Goal: Information Seeking & Learning: Check status

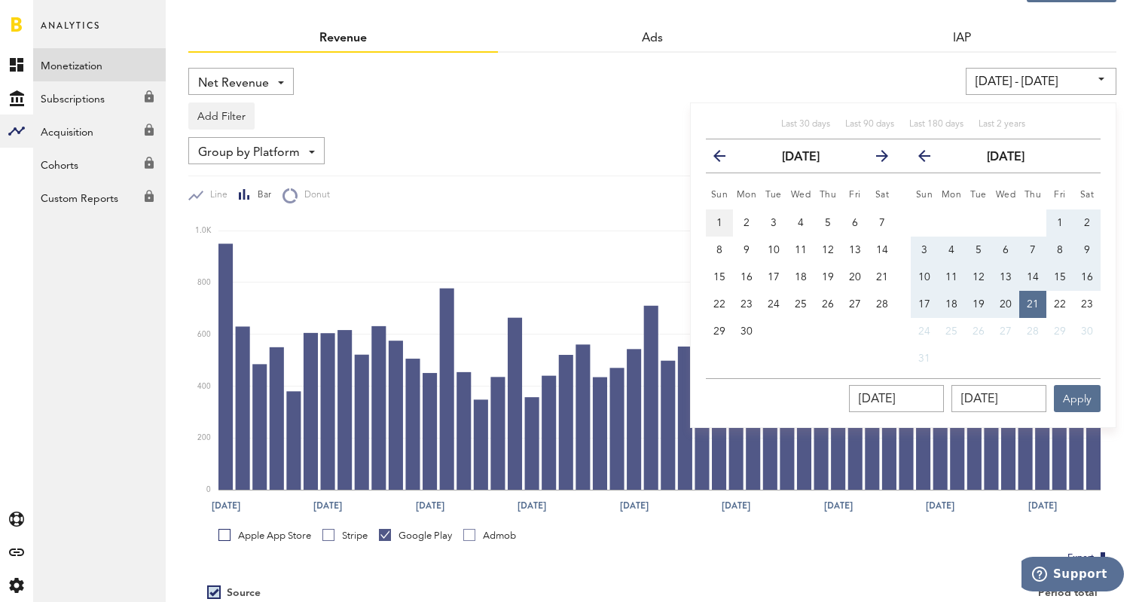
click at [723, 223] on button "1" at bounding box center [719, 222] width 27 height 27
type input "06/01/25 - 06/01/25"
type input "06/01/2025"
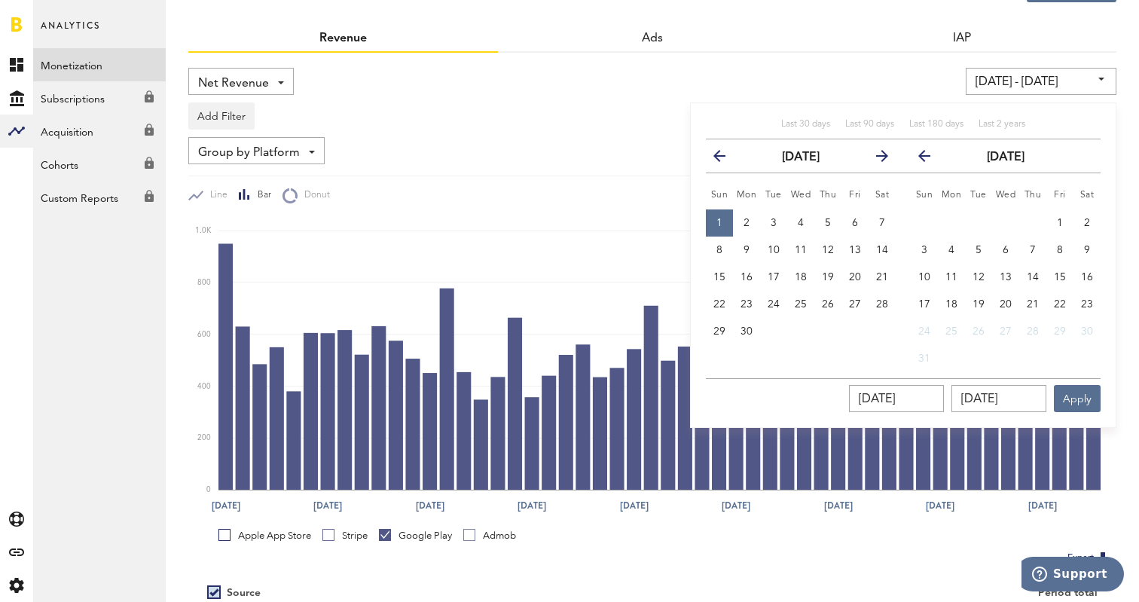
click at [876, 159] on icon "button" at bounding box center [876, 159] width 0 height 0
click at [1057, 301] on span "22" at bounding box center [1060, 304] width 12 height 11
type input "06/01/25 - 08/22/25"
type input "08/22/2025"
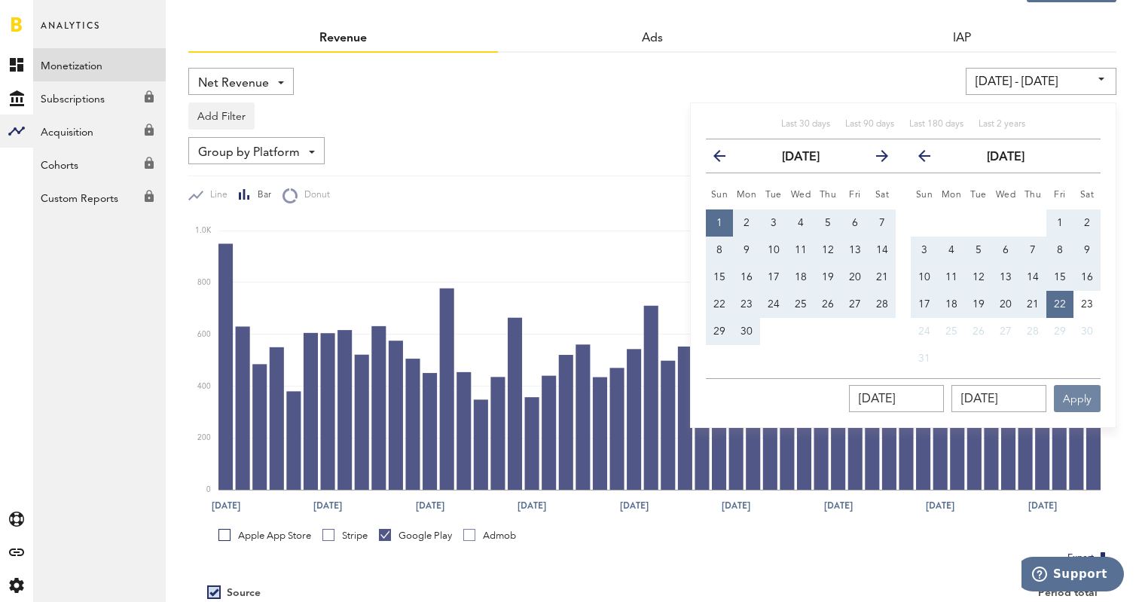
click at [1081, 398] on button "Apply" at bounding box center [1077, 398] width 47 height 27
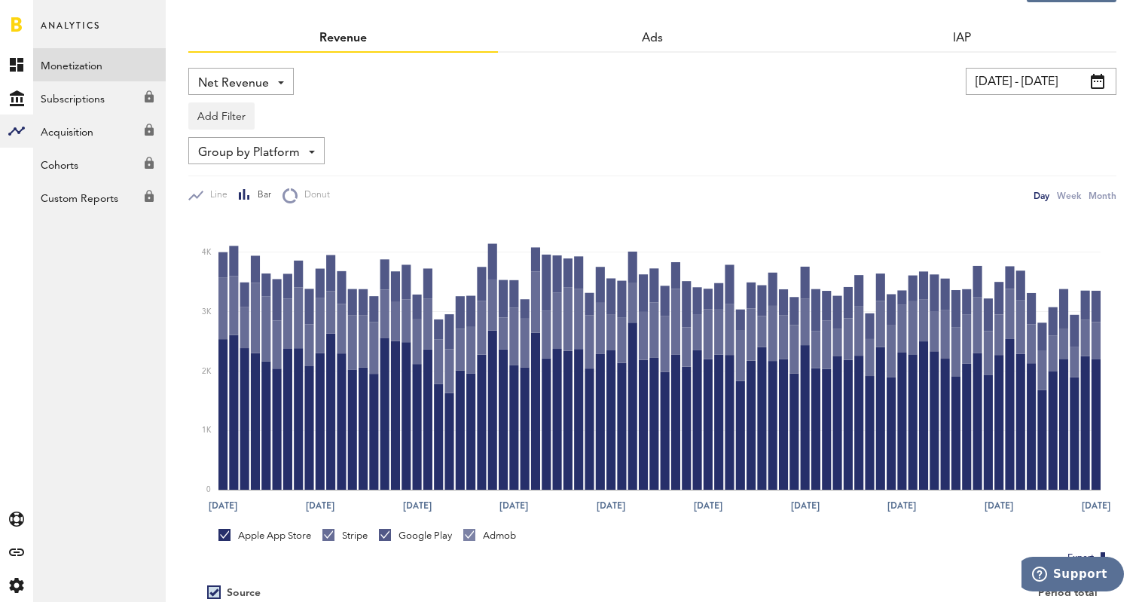
click at [349, 544] on div "Stripe" at bounding box center [344, 539] width 45 height 20
click at [384, 532] on link "Google Play" at bounding box center [415, 536] width 73 height 14
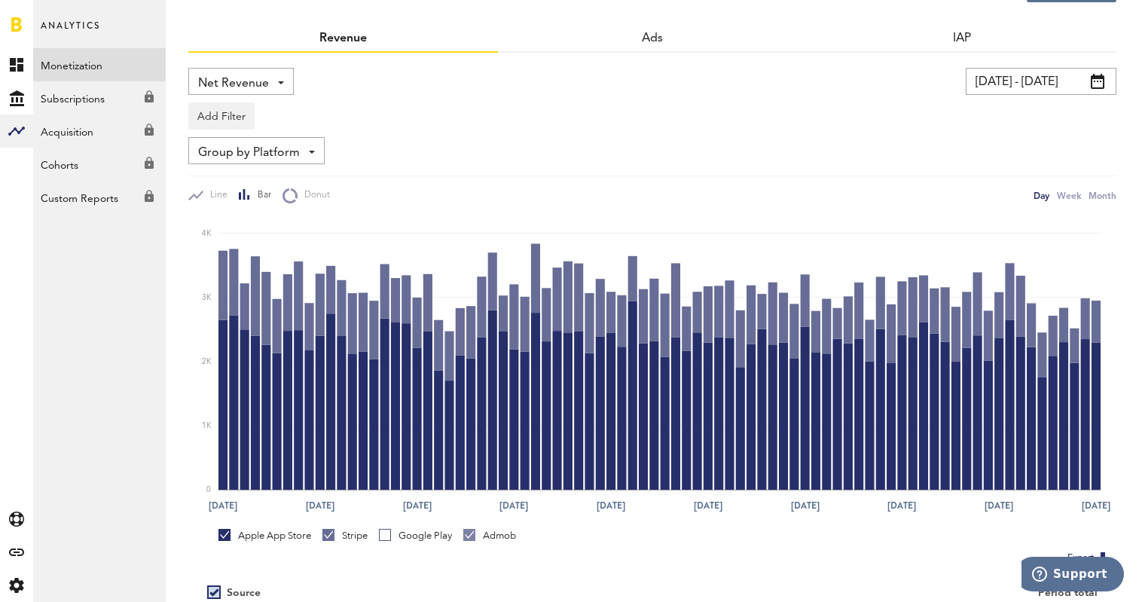
click at [346, 536] on div "Stripe" at bounding box center [344, 536] width 45 height 14
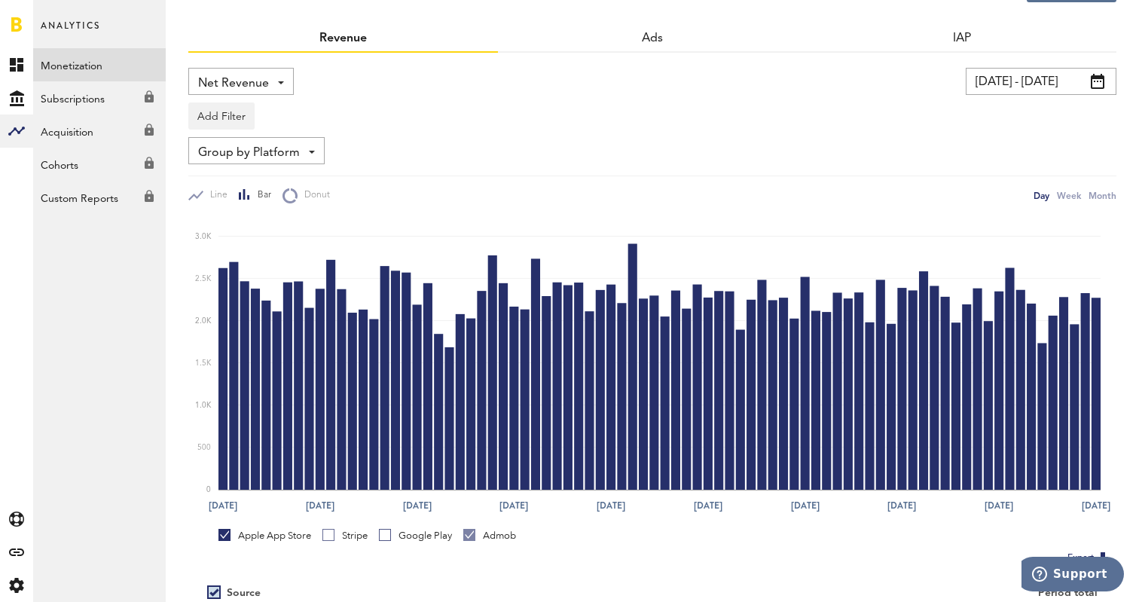
click at [505, 531] on div "Admob" at bounding box center [489, 536] width 53 height 14
click at [342, 533] on div "Stripe" at bounding box center [344, 536] width 45 height 14
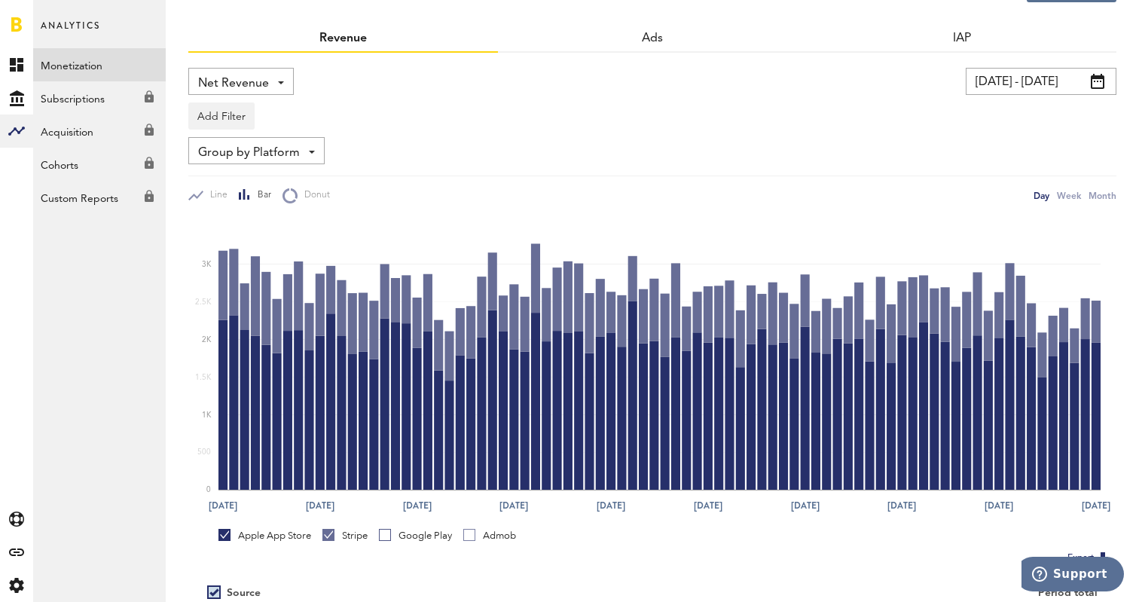
click at [282, 533] on div "Apple App Store" at bounding box center [264, 536] width 93 height 14
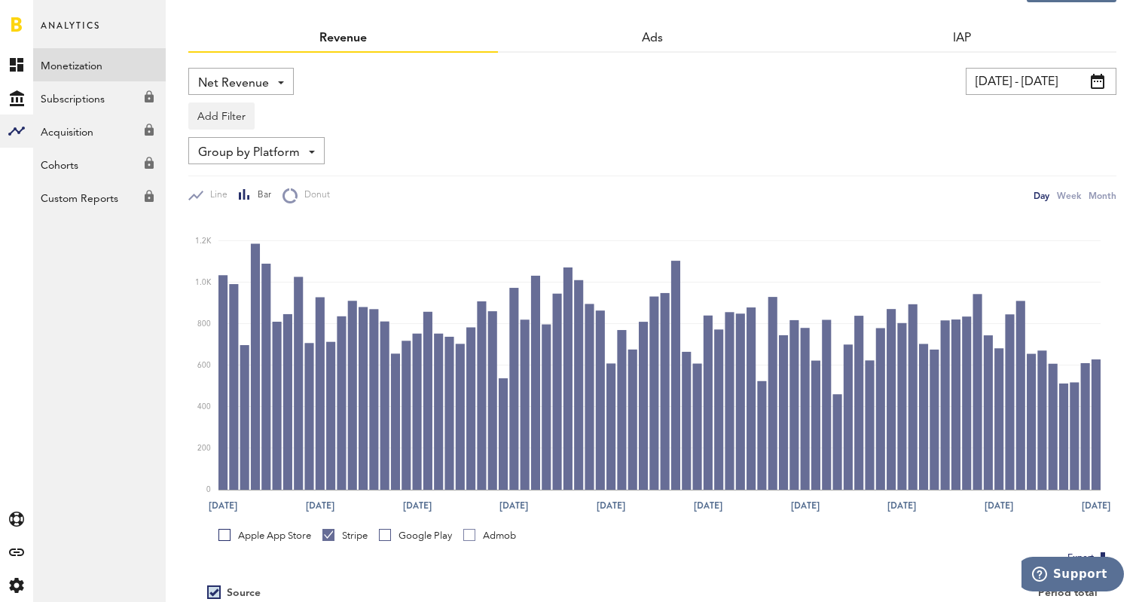
click at [398, 540] on div "Google Play" at bounding box center [415, 536] width 73 height 14
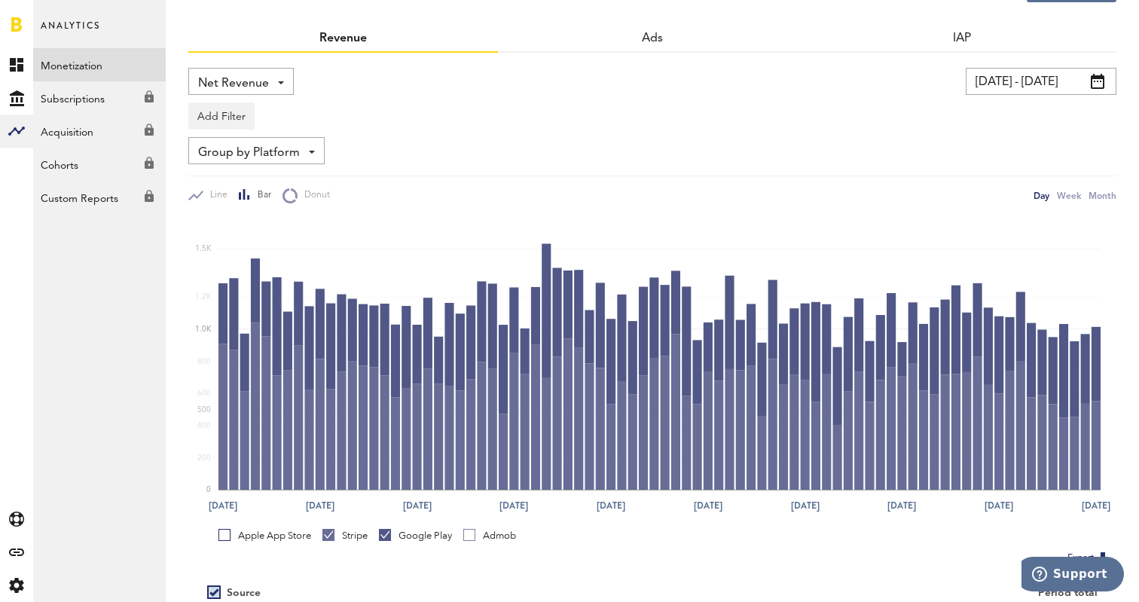
click at [352, 536] on div "Stripe" at bounding box center [344, 536] width 45 height 14
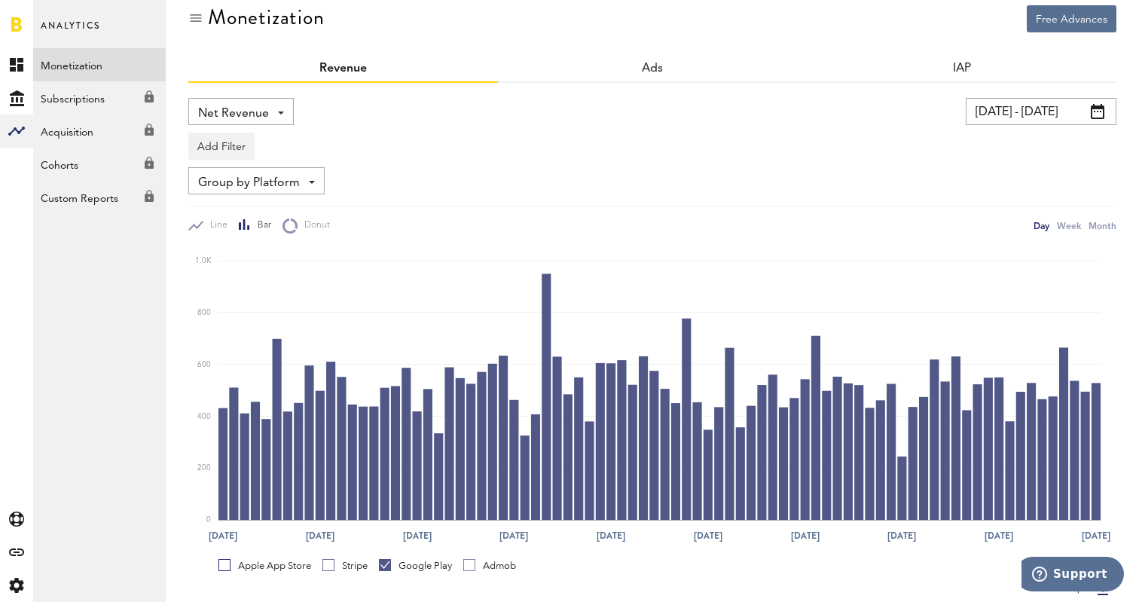
scroll to position [11, 0]
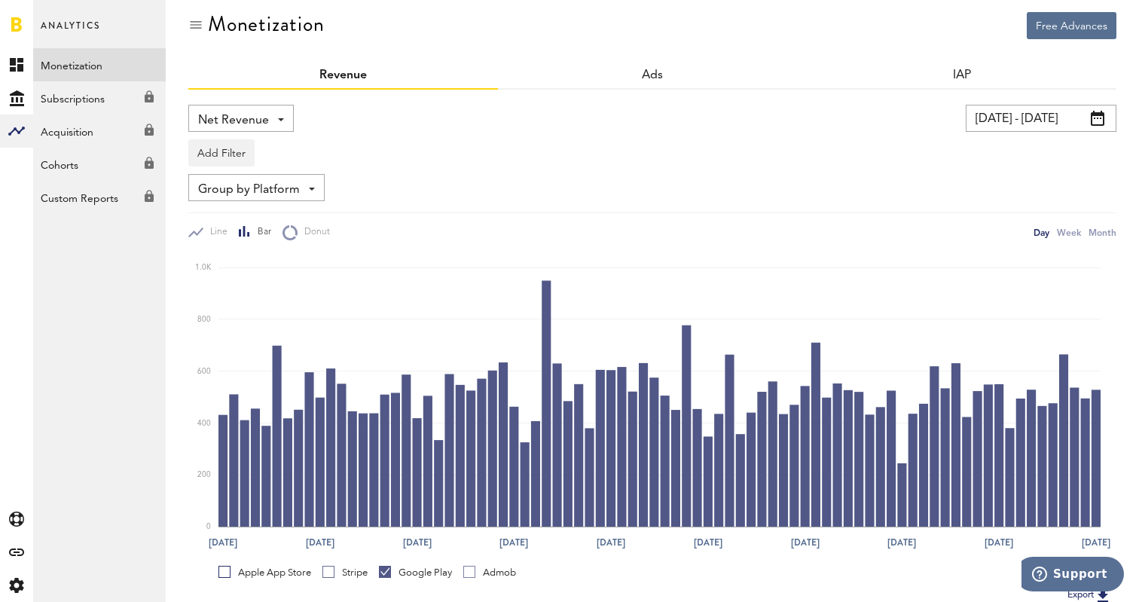
click at [225, 167] on div "Net Revenue Net Revenue Gross Revenue Profit 06/01/25 - 08/22/25 Last 30 days L…" at bounding box center [652, 173] width 928 height 136
click at [229, 154] on button "Add Filter" at bounding box center [221, 152] width 66 height 27
click at [252, 195] on li "Platforms" at bounding box center [245, 191] width 96 height 27
click at [333, 151] on button "Add Filter" at bounding box center [351, 152] width 66 height 27
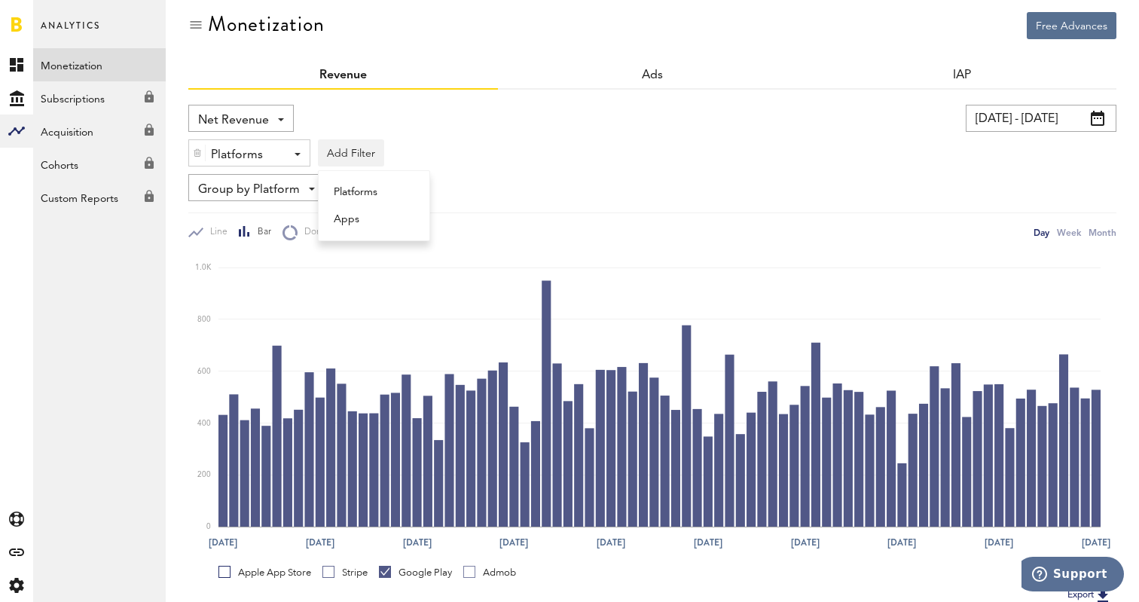
click at [470, 139] on div "Platforms - Apple App Store Google Play Admob Stripe Add Filter Platforms Apps" at bounding box center [652, 149] width 928 height 35
click at [352, 154] on button "Add Filter" at bounding box center [351, 152] width 66 height 27
click at [370, 185] on li "Platforms" at bounding box center [374, 191] width 96 height 27
click at [292, 188] on span "Group by Platform" at bounding box center [249, 190] width 102 height 26
click at [377, 215] on div "Line Bar Donut Day Week Month" at bounding box center [652, 226] width 928 height 28
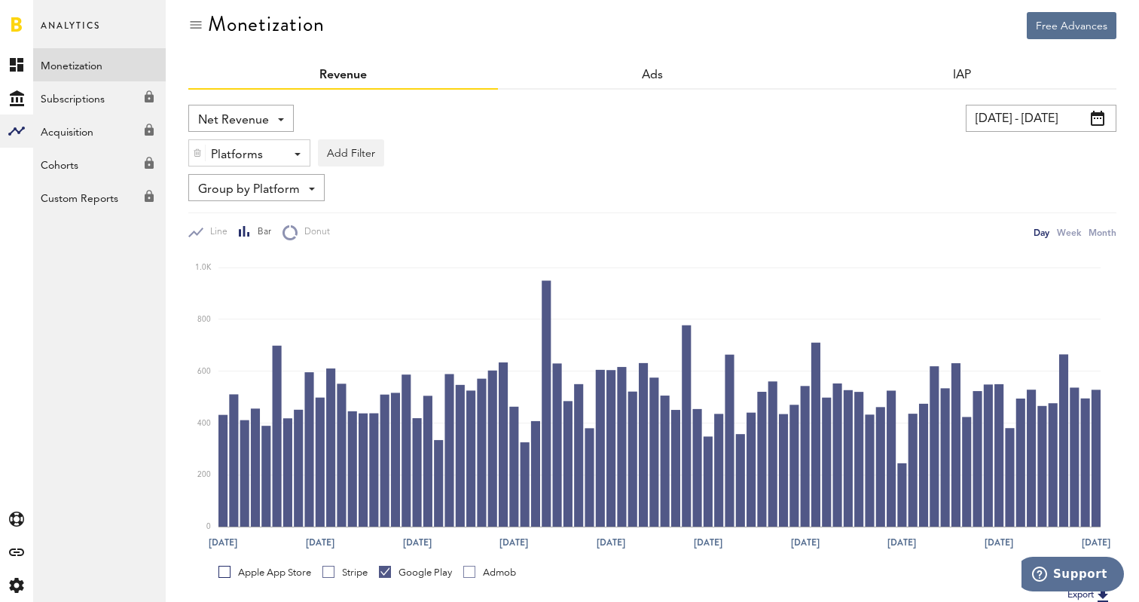
click at [285, 155] on div "Platforms - Apple App Store Google Play Admob Stripe" at bounding box center [249, 153] width 121 height 27
click at [408, 155] on div "Platforms - Apple App Store Google Play Admob Stripe Add Filter Platforms Apps" at bounding box center [652, 149] width 928 height 35
click at [361, 143] on button "Add Filter" at bounding box center [351, 152] width 66 height 27
click at [365, 185] on li "Platforms" at bounding box center [374, 191] width 96 height 27
click at [279, 157] on div "Platforms - Apple App Store Google Play Admob Stripe" at bounding box center [249, 153] width 121 height 27
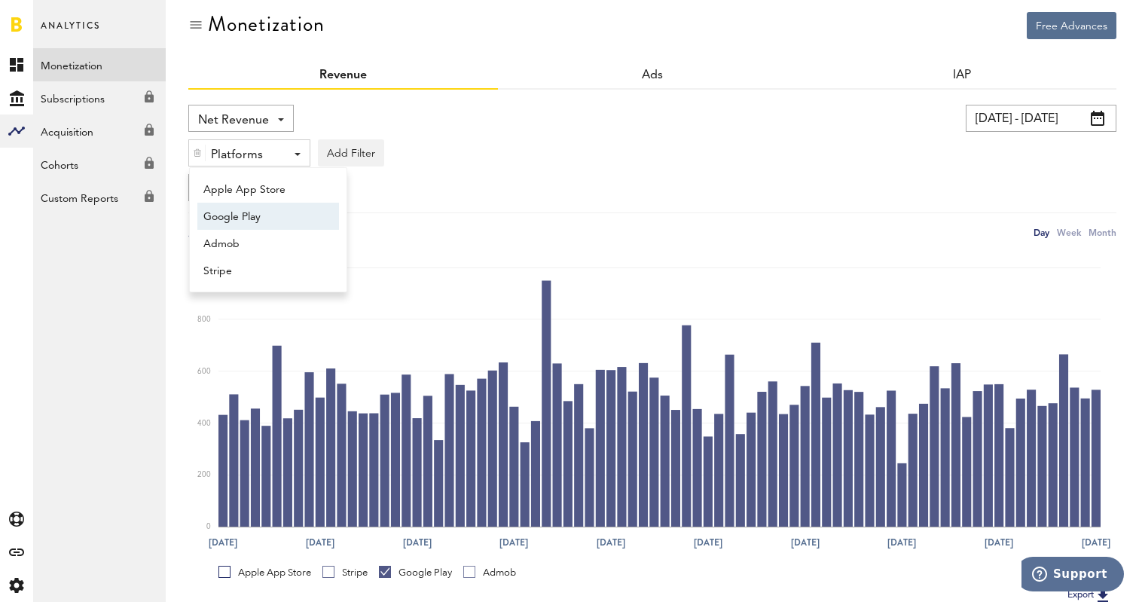
click at [260, 217] on span "Google Play" at bounding box center [260, 217] width 115 height 26
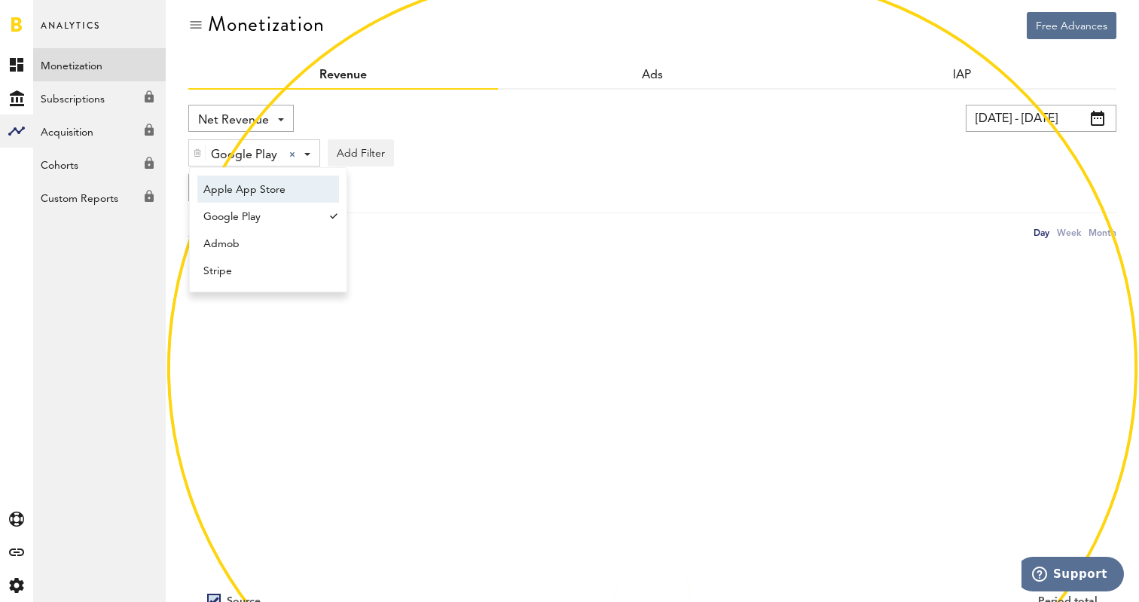
click at [557, 140] on div "Google Play Google Play Apple App Store Google Play Admob Stripe Add Filter Pla…" at bounding box center [652, 149] width 928 height 35
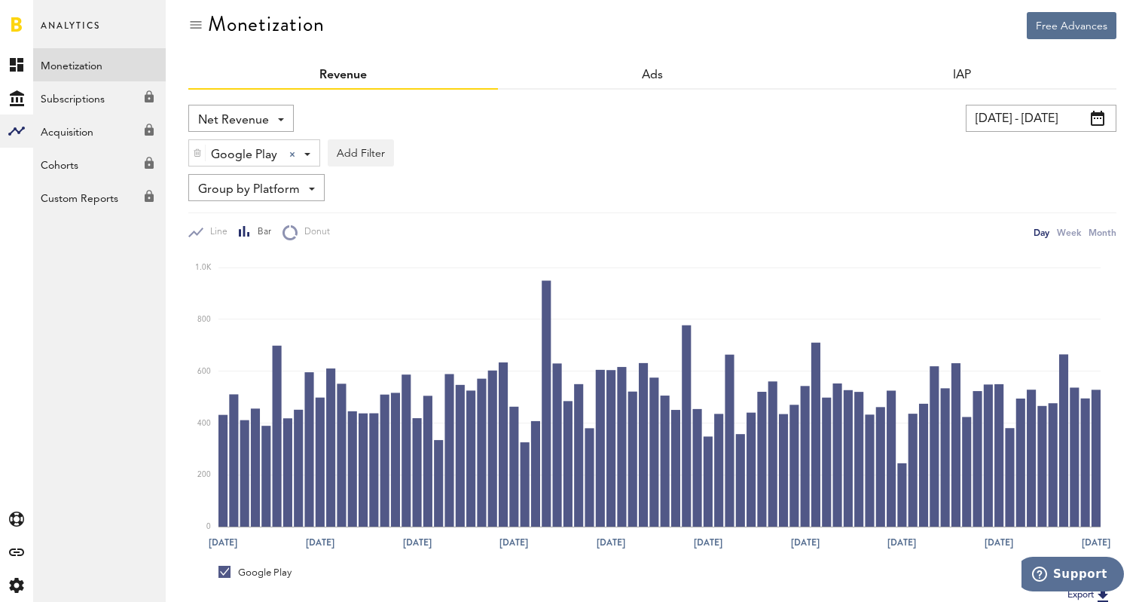
click at [272, 191] on span "Group by Platform" at bounding box center [249, 190] width 102 height 26
click at [276, 265] on span "Group by App" at bounding box center [261, 277] width 117 height 26
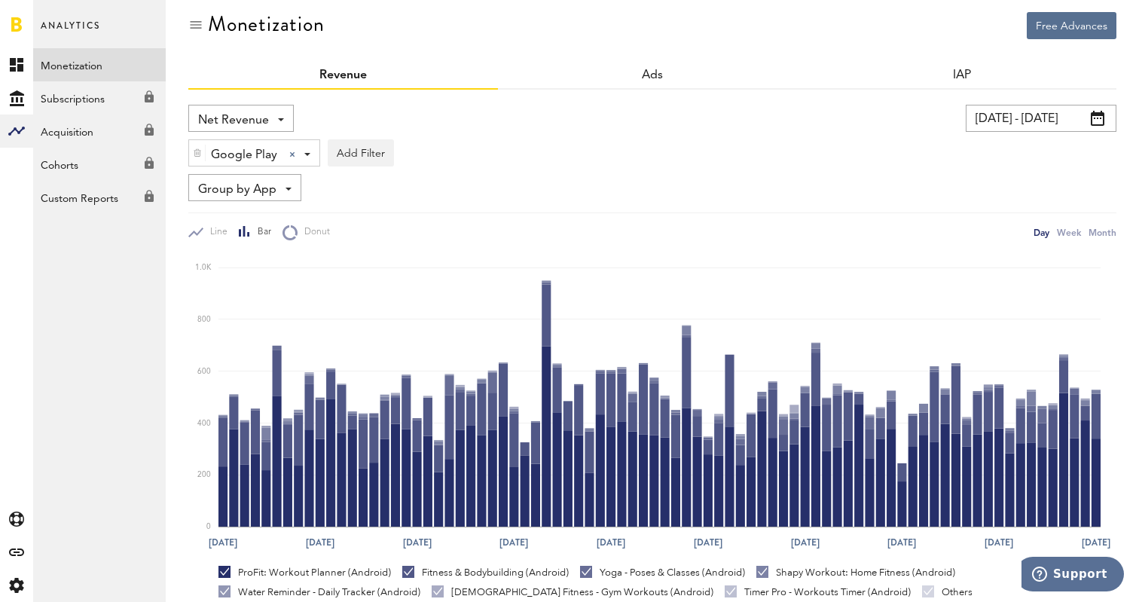
click at [287, 188] on span at bounding box center [288, 189] width 6 height 3
click at [280, 254] on span "Group by Revenue Type" at bounding box center [261, 250] width 117 height 26
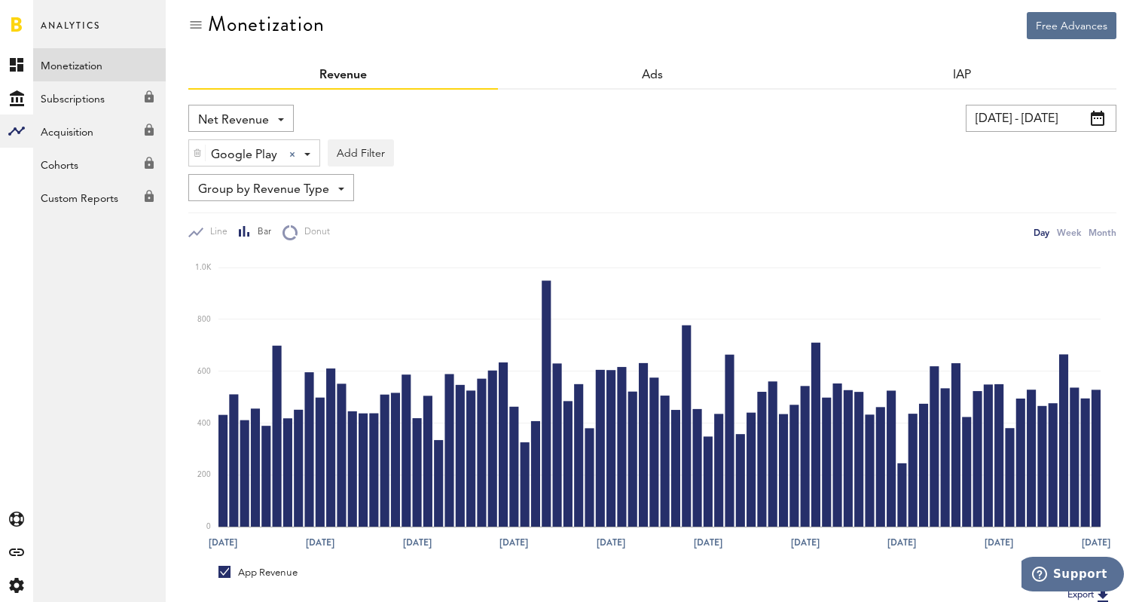
click at [263, 188] on span "Group by Revenue Type" at bounding box center [263, 190] width 131 height 26
click at [267, 214] on span "Group by Platform" at bounding box center [271, 223] width 136 height 26
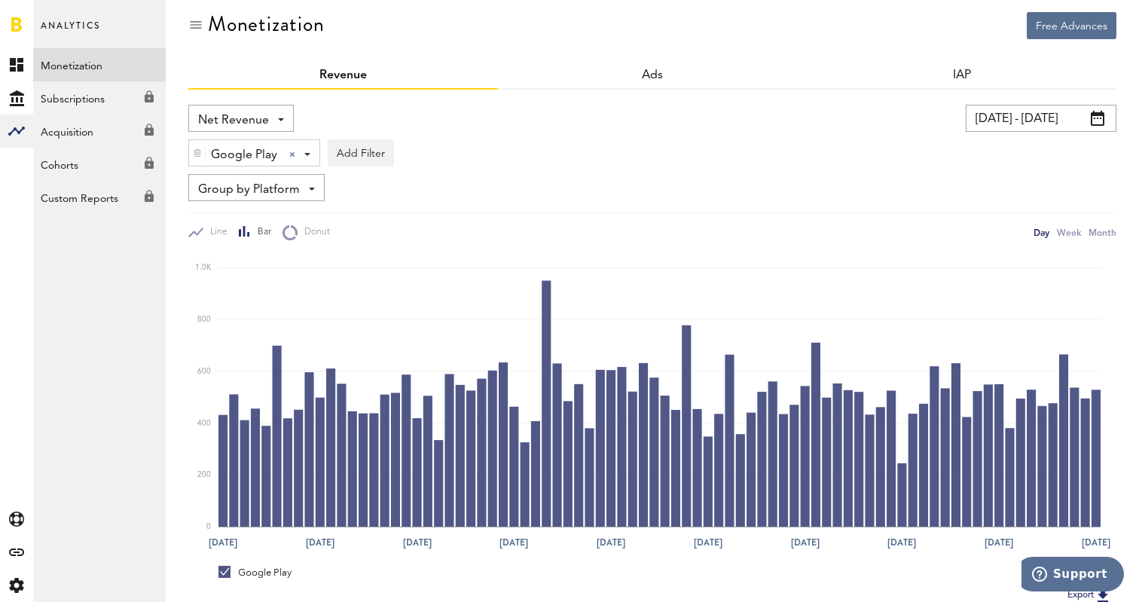
click at [275, 187] on span "Group by Platform" at bounding box center [249, 190] width 102 height 26
click at [270, 270] on span "Group by App" at bounding box center [261, 277] width 117 height 26
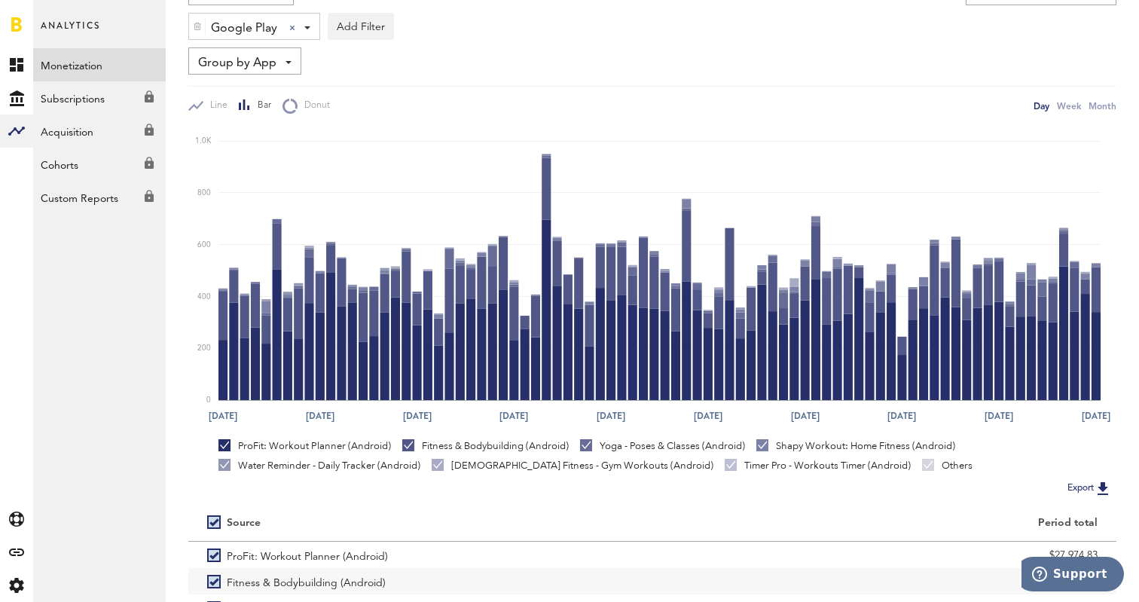
scroll to position [145, 0]
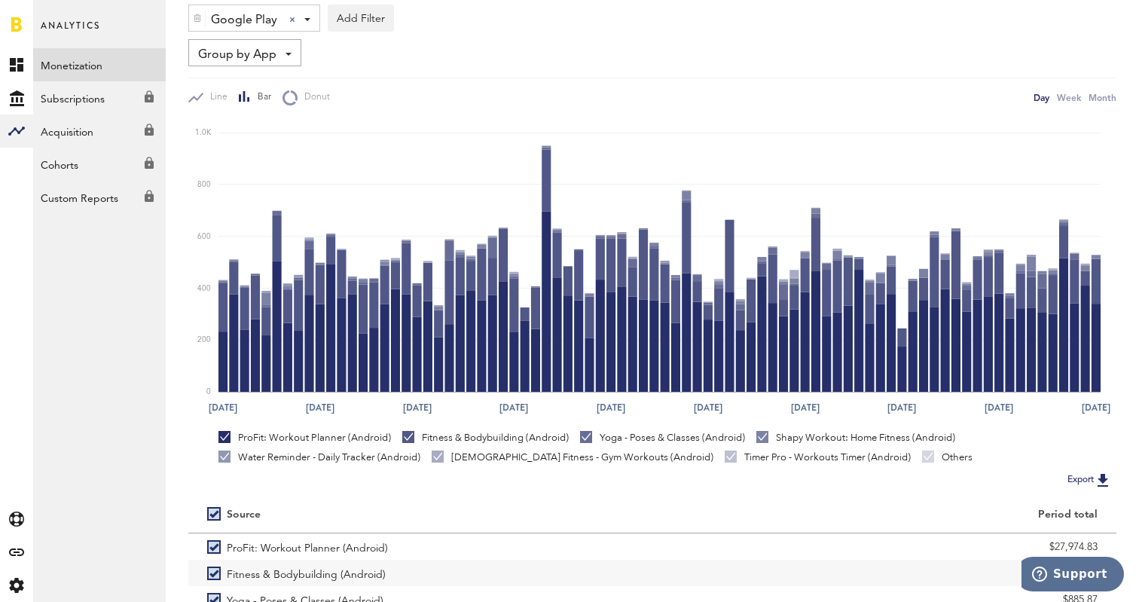
click at [211, 514] on label at bounding box center [217, 514] width 20 height 0
checkbox input "false"
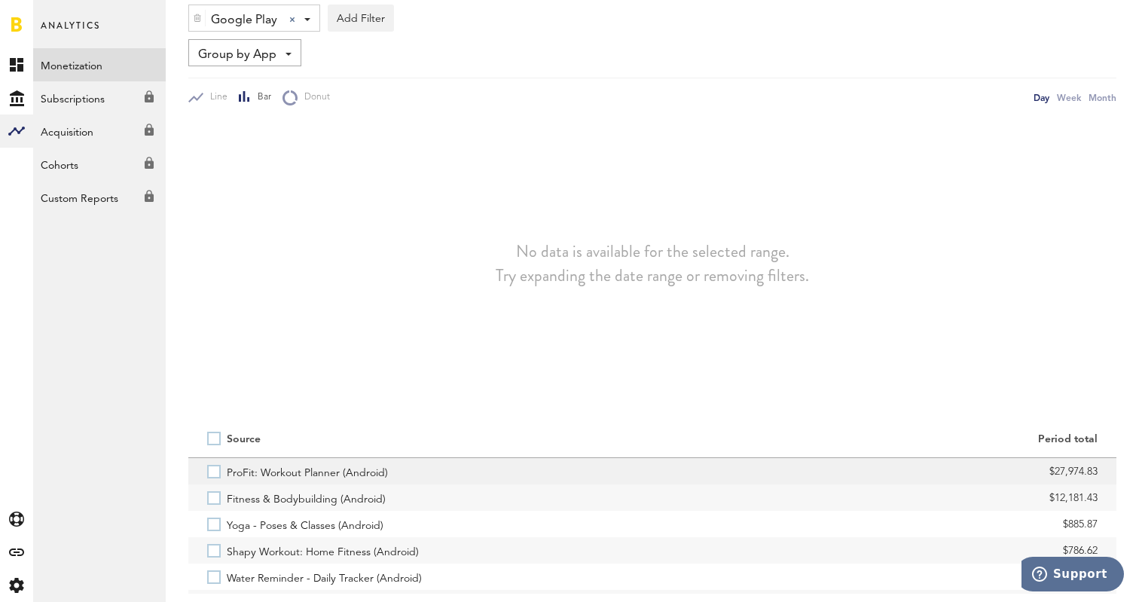
click at [213, 467] on label "ProFit: Workout Planner (Android)" at bounding box center [420, 471] width 426 height 26
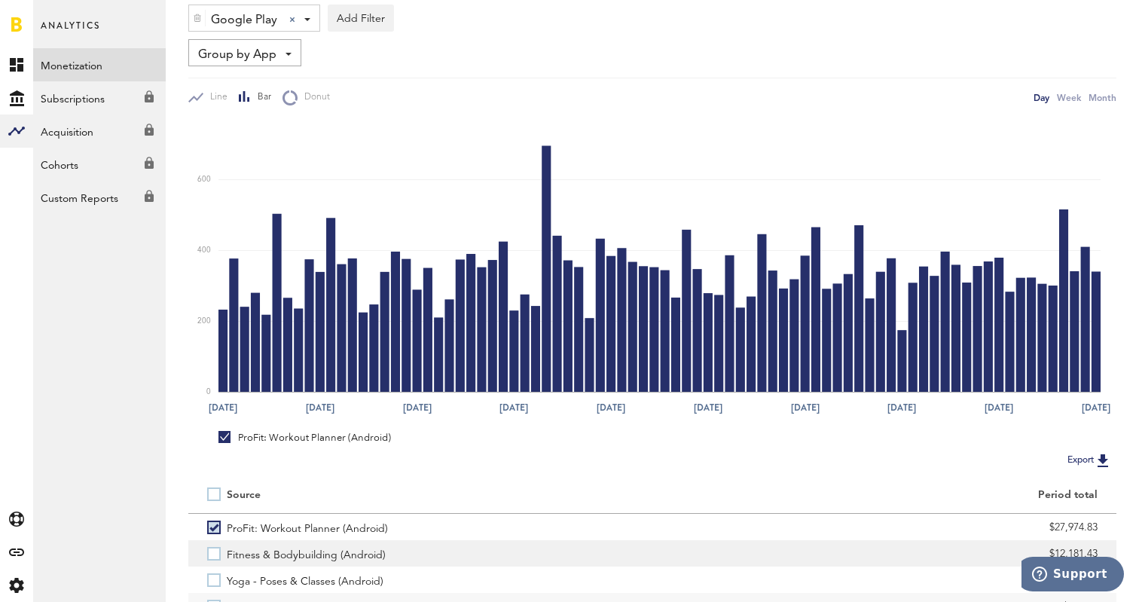
click at [212, 558] on label "Fitness & Bodybuilding (Android)" at bounding box center [420, 553] width 426 height 26
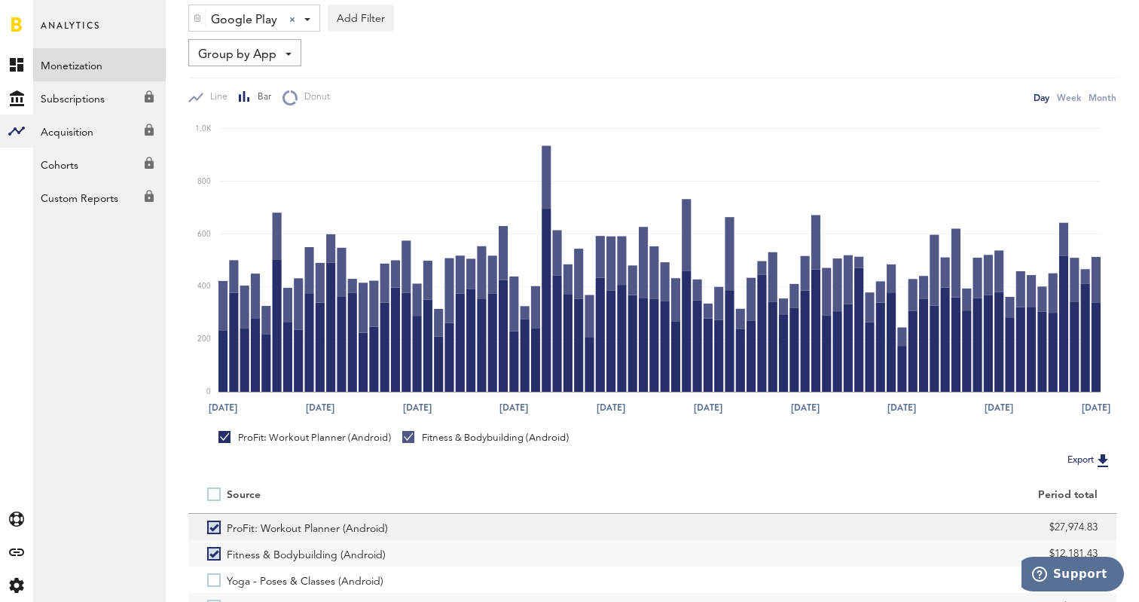
click at [212, 526] on label "ProFit: Workout Planner (Android)" at bounding box center [420, 527] width 426 height 26
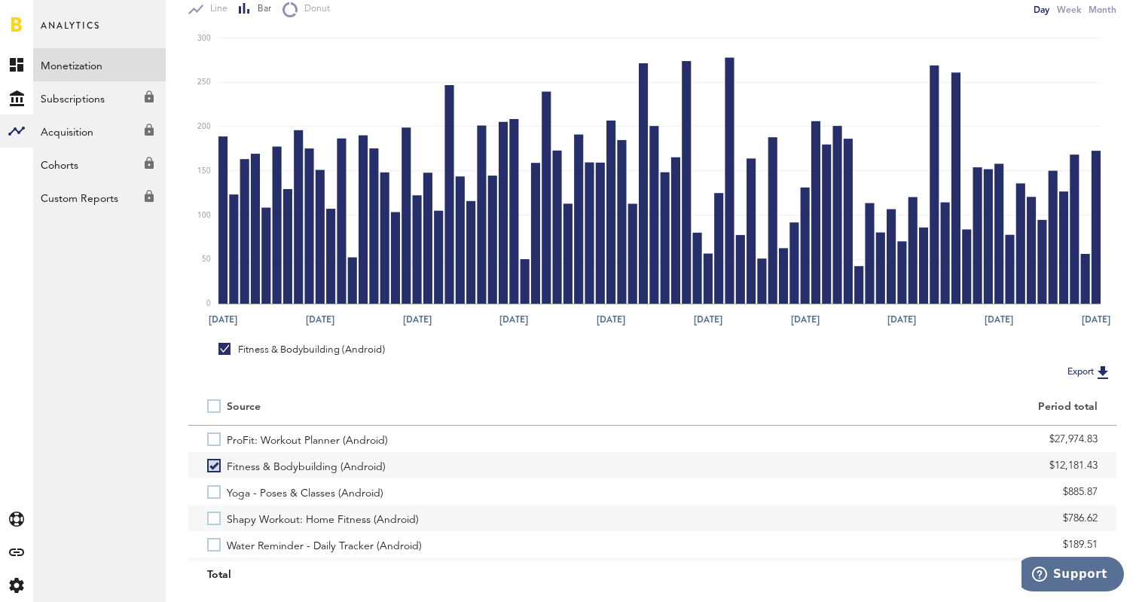
scroll to position [248, 0]
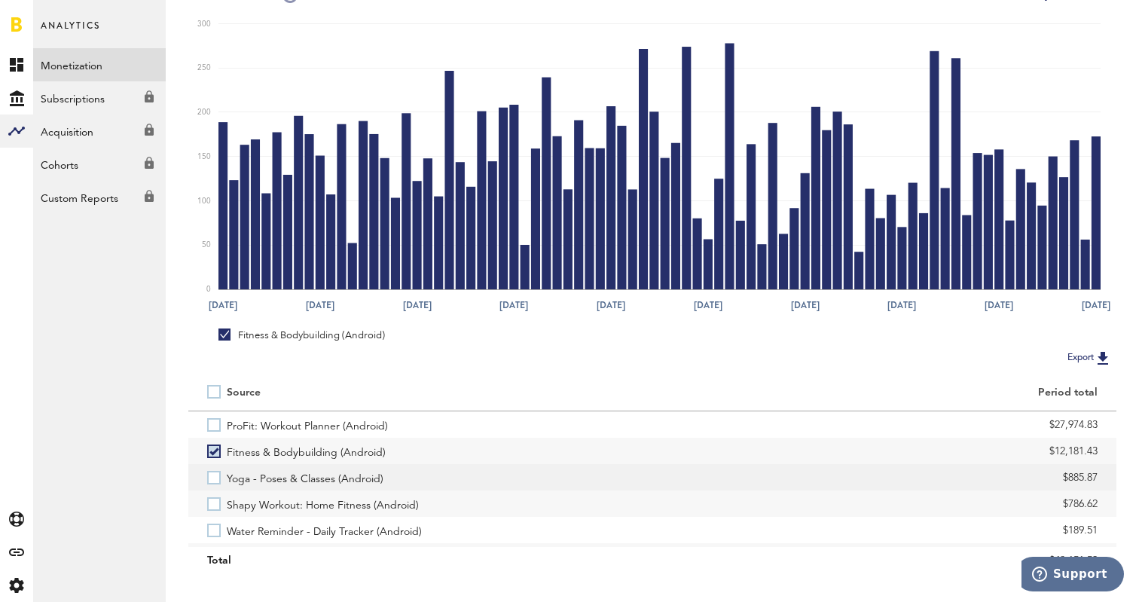
click at [215, 481] on label "Yoga - Poses & Classes (Android)" at bounding box center [420, 477] width 426 height 26
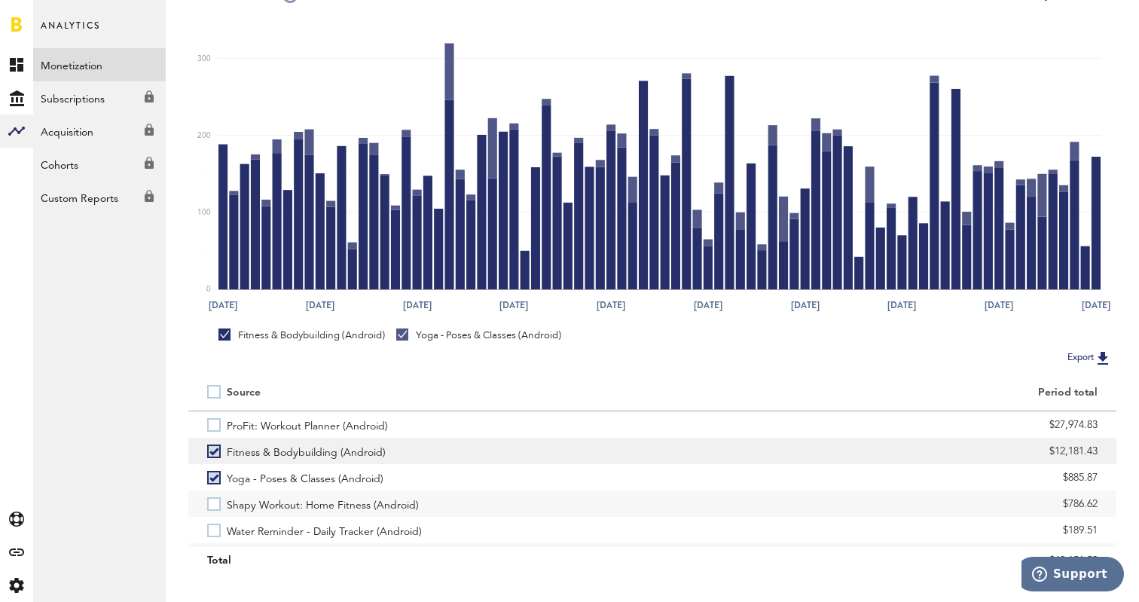
click at [218, 455] on label "Fitness & Bodybuilding (Android)" at bounding box center [420, 451] width 426 height 26
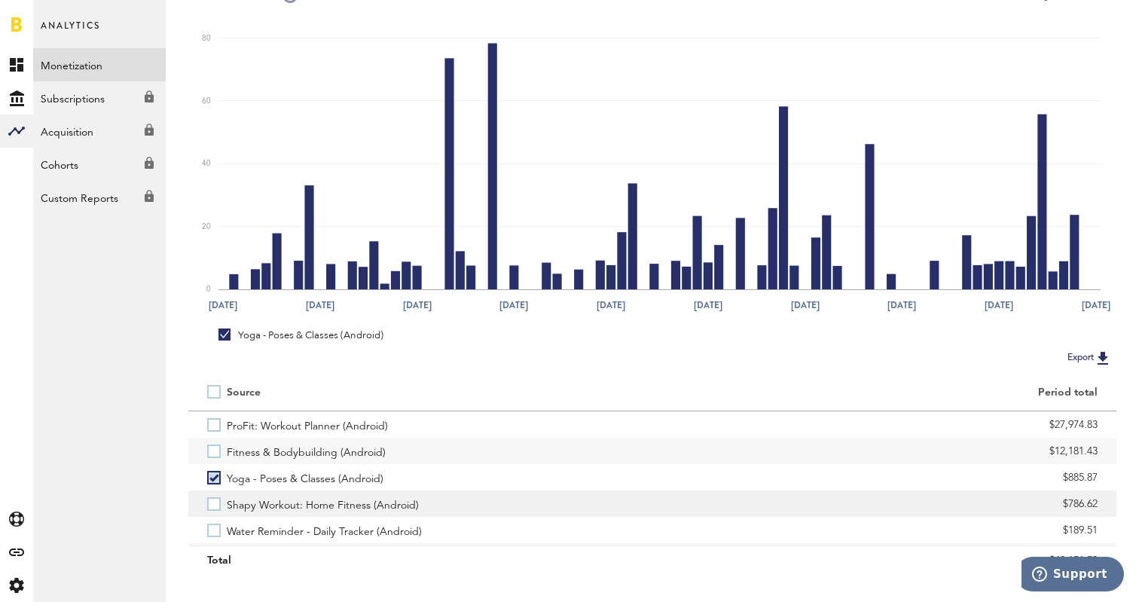
click at [213, 499] on label "Shapy Workout: Home Fitness (Android)" at bounding box center [420, 503] width 426 height 26
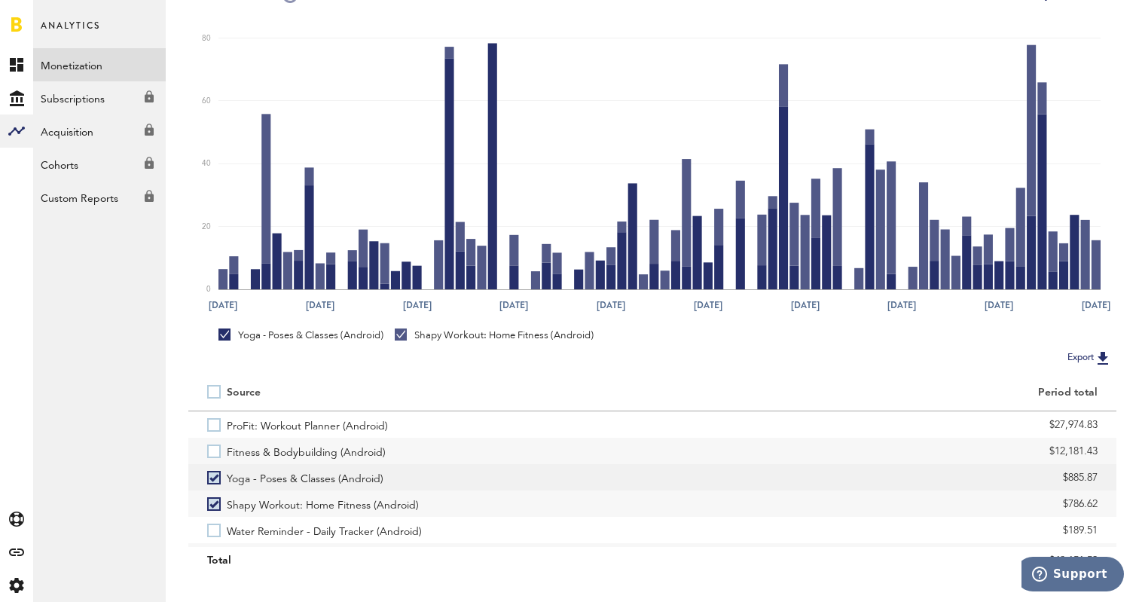
click at [215, 479] on label "Yoga - Poses & Classes (Android)" at bounding box center [420, 477] width 426 height 26
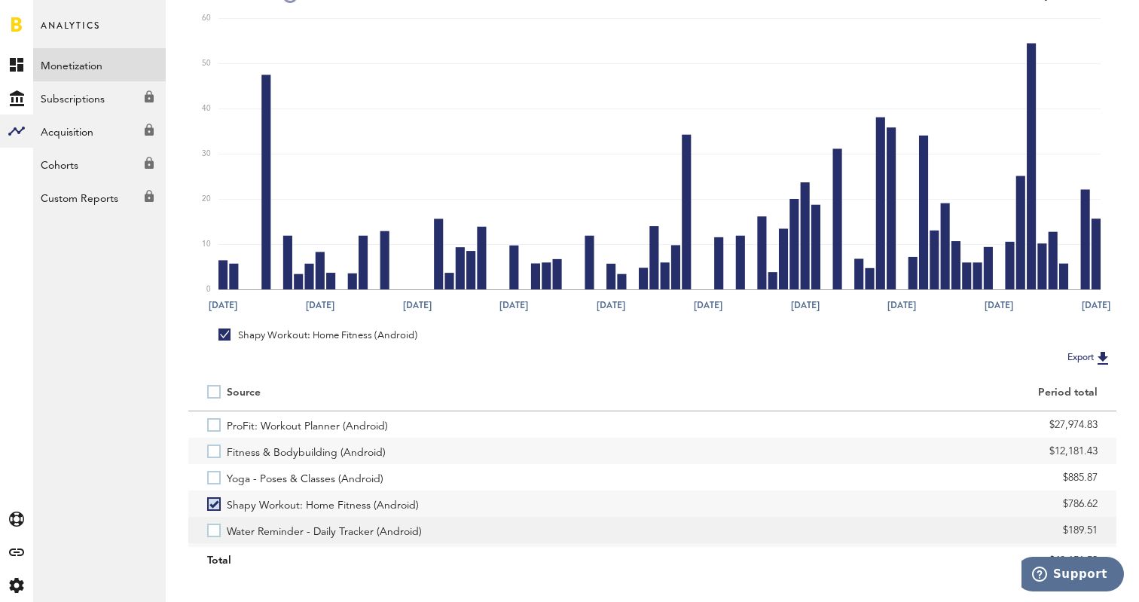
click at [205, 528] on div "Water Reminder - Daily Tracker (Android)" at bounding box center [420, 530] width 464 height 26
click at [215, 528] on label "Water Reminder - Daily Tracker (Android)" at bounding box center [420, 530] width 426 height 26
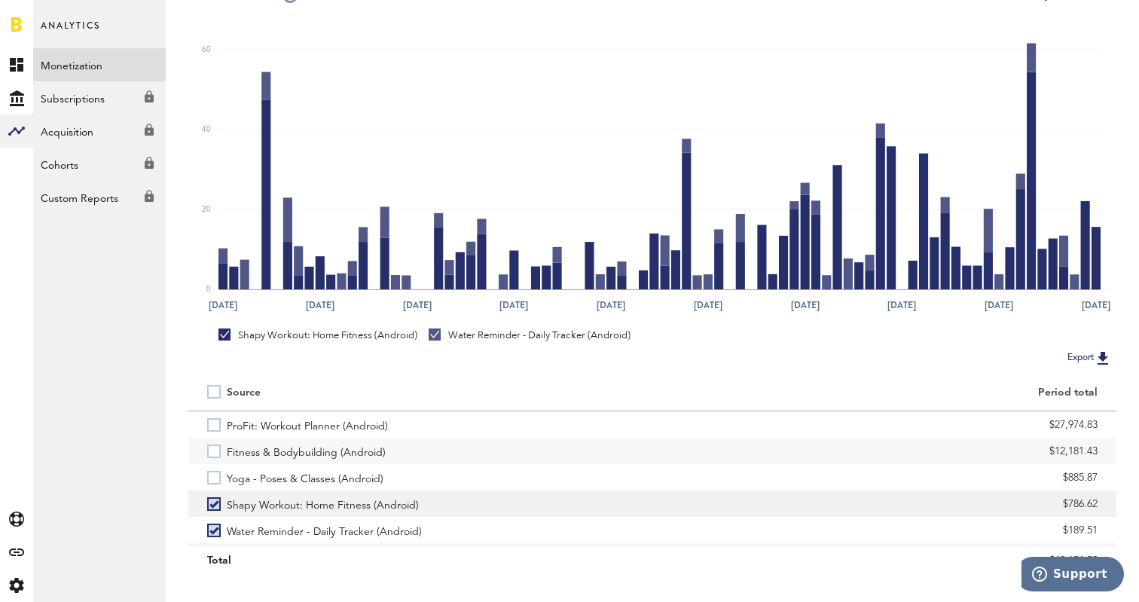
click at [215, 496] on label "Shapy Workout: Home Fitness (Android)" at bounding box center [420, 503] width 426 height 26
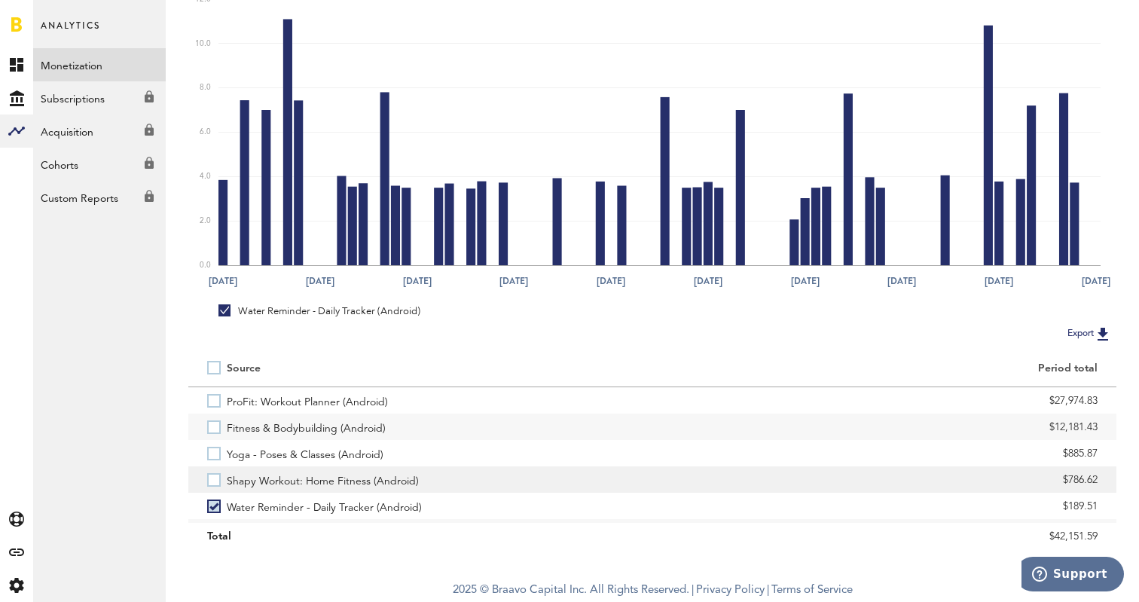
scroll to position [274, 0]
click at [220, 480] on label "Shapy Workout: Home Fitness (Android)" at bounding box center [420, 479] width 426 height 26
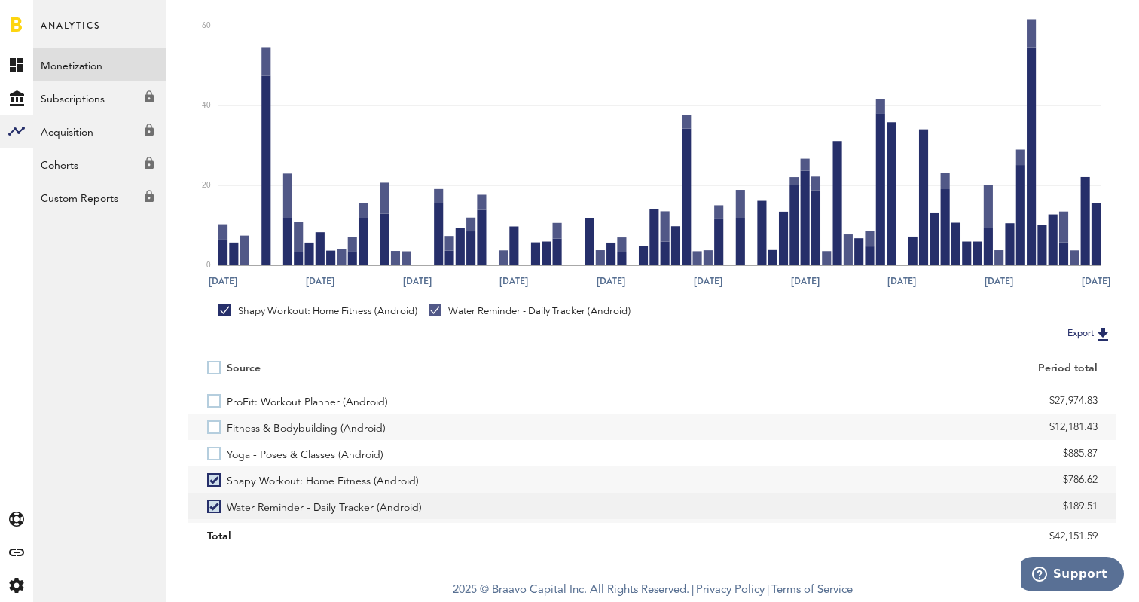
click at [217, 504] on label "Water Reminder - Daily Tracker (Android)" at bounding box center [420, 506] width 426 height 26
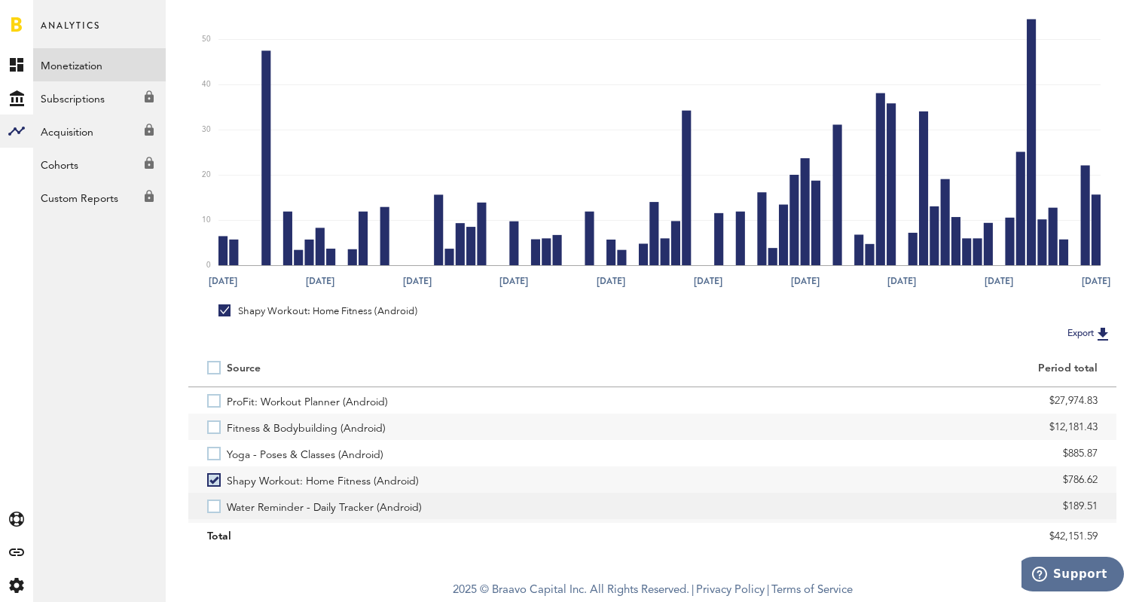
click at [218, 505] on label "Water Reminder - Daily Tracker (Android)" at bounding box center [420, 506] width 426 height 26
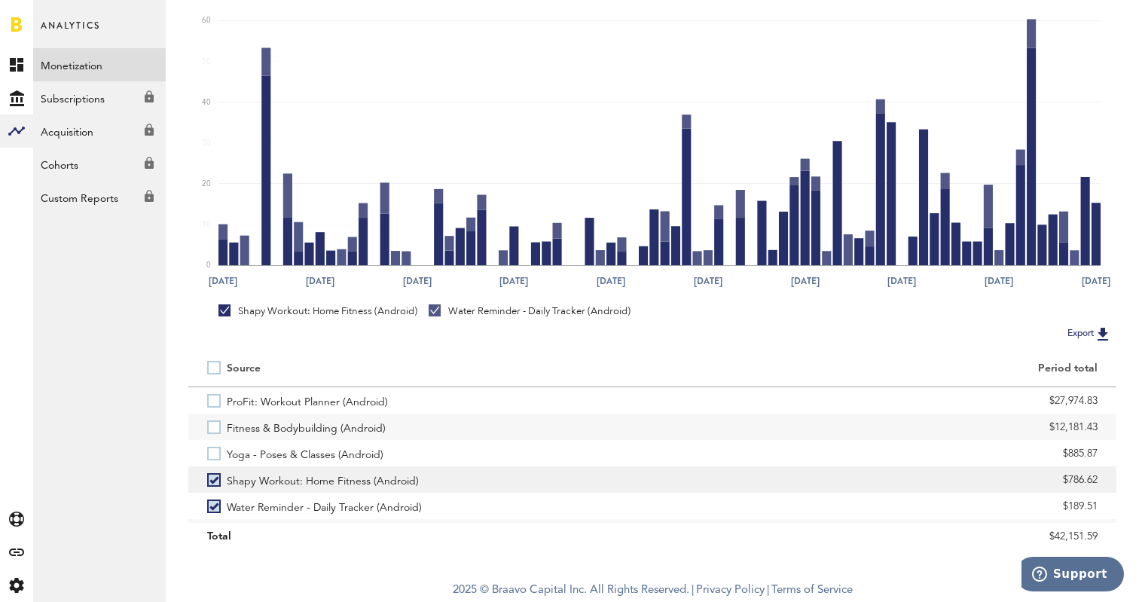
click at [217, 480] on label "Shapy Workout: Home Fitness (Android)" at bounding box center [420, 479] width 426 height 26
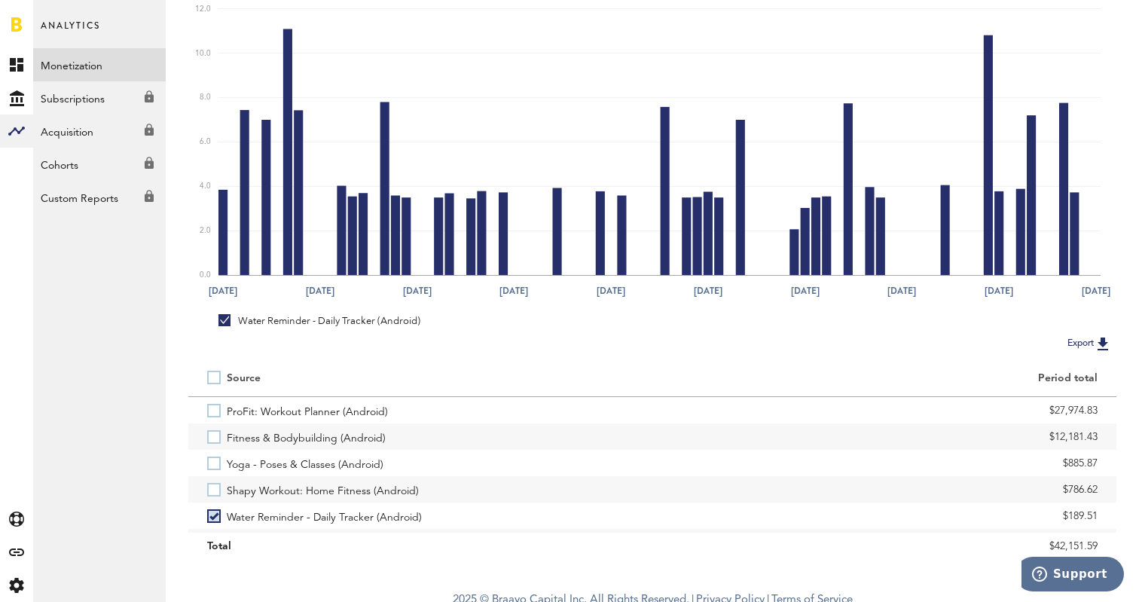
scroll to position [269, 0]
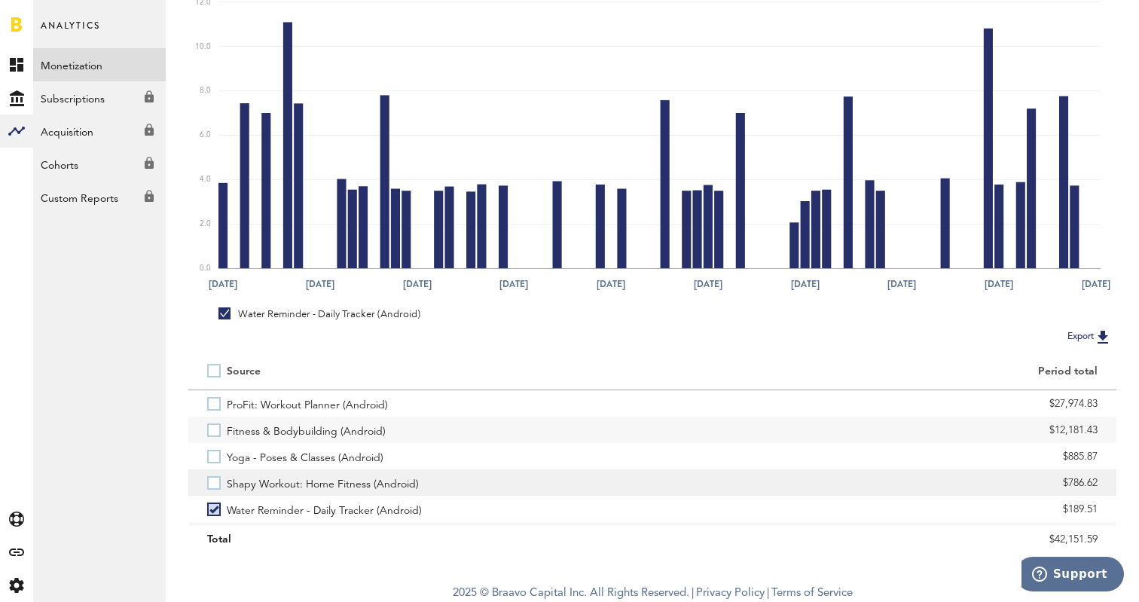
click at [212, 486] on label "Shapy Workout: Home Fitness (Android)" at bounding box center [420, 482] width 426 height 26
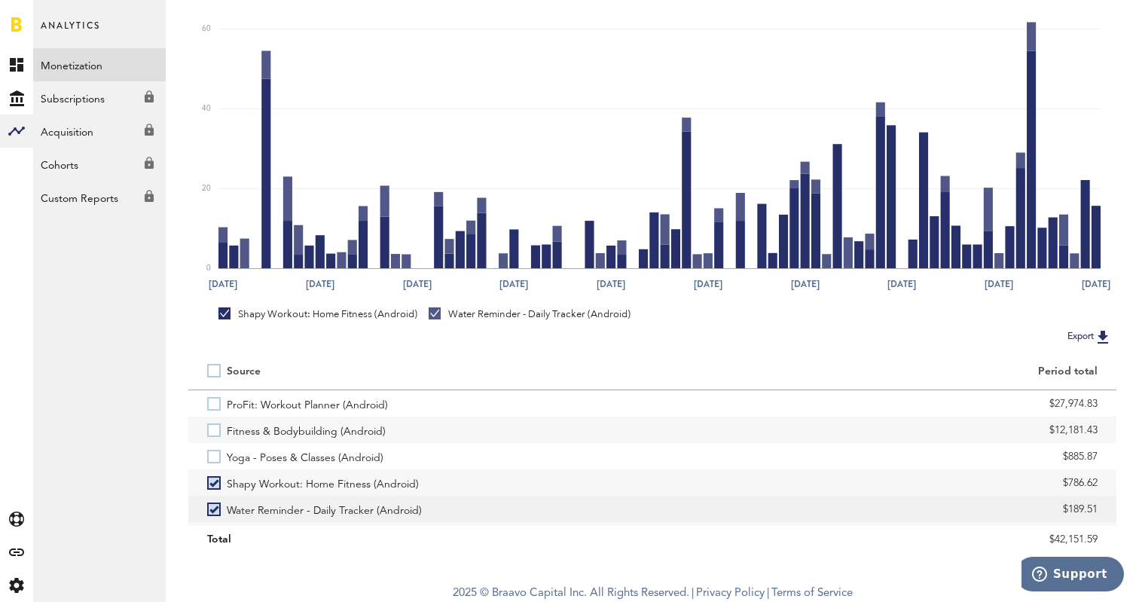
click at [212, 511] on label "Water Reminder - Daily Tracker (Android)" at bounding box center [420, 509] width 426 height 26
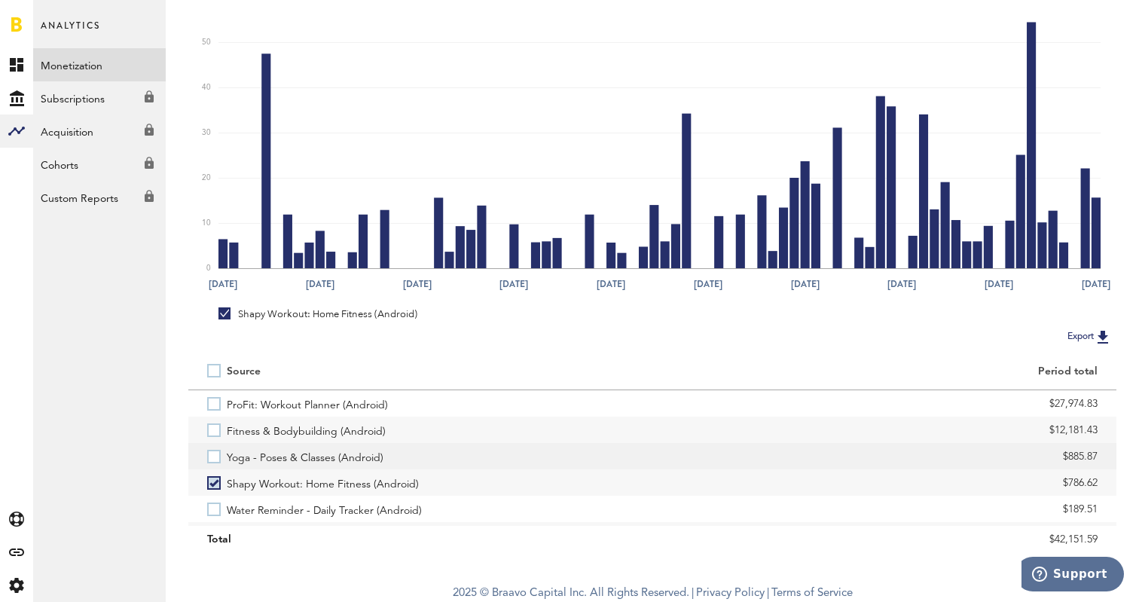
click at [221, 458] on label "Yoga - Poses & Classes (Android)" at bounding box center [420, 456] width 426 height 26
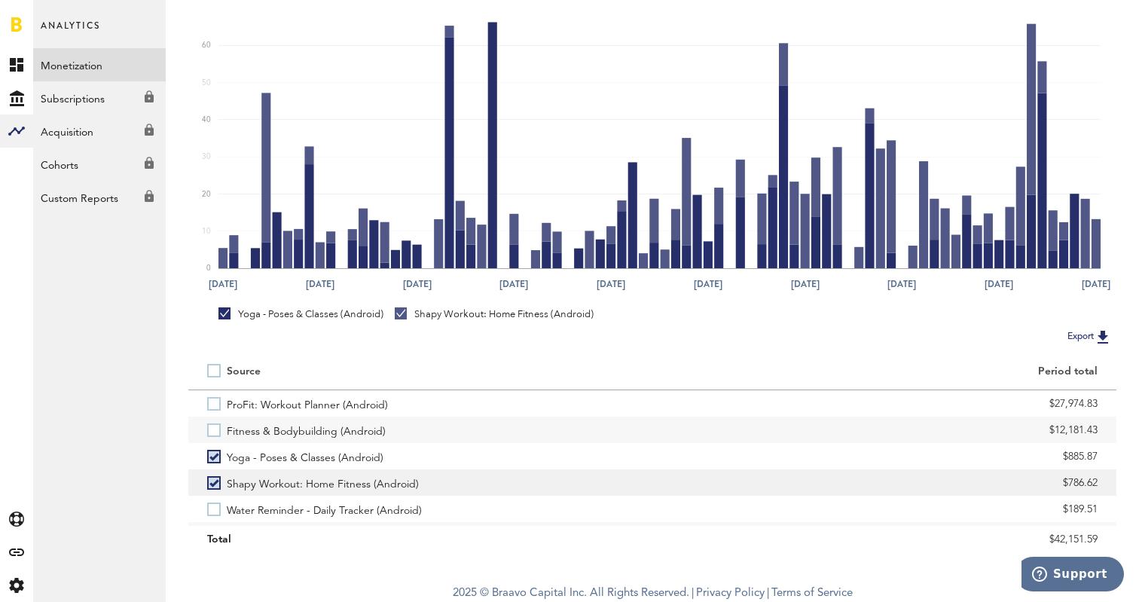
click at [216, 490] on label "Shapy Workout: Home Fitness (Android)" at bounding box center [420, 482] width 426 height 26
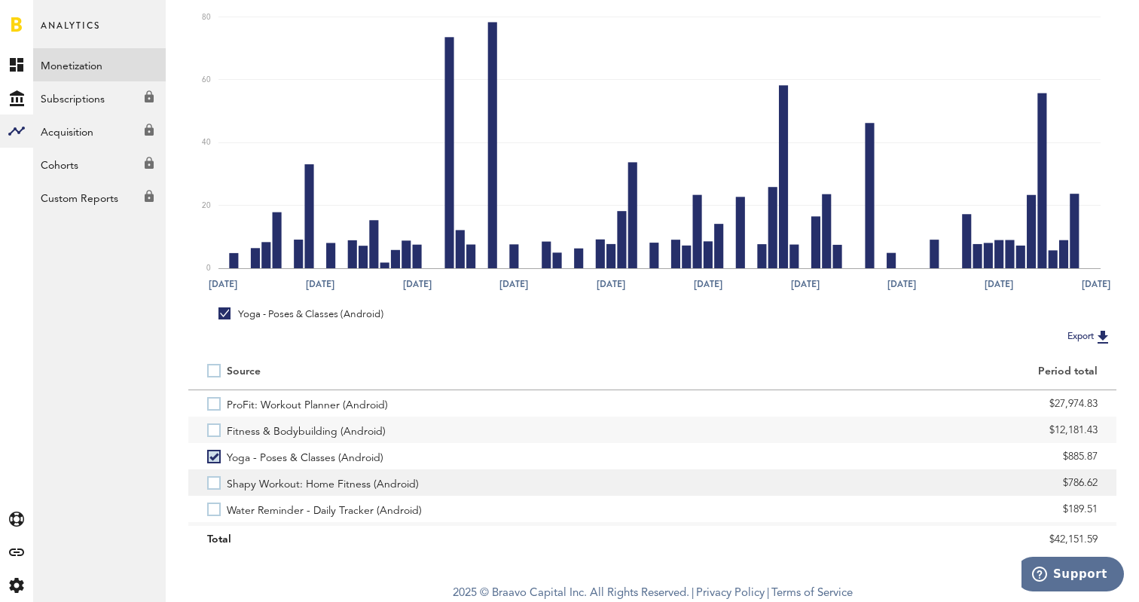
scroll to position [157, 0]
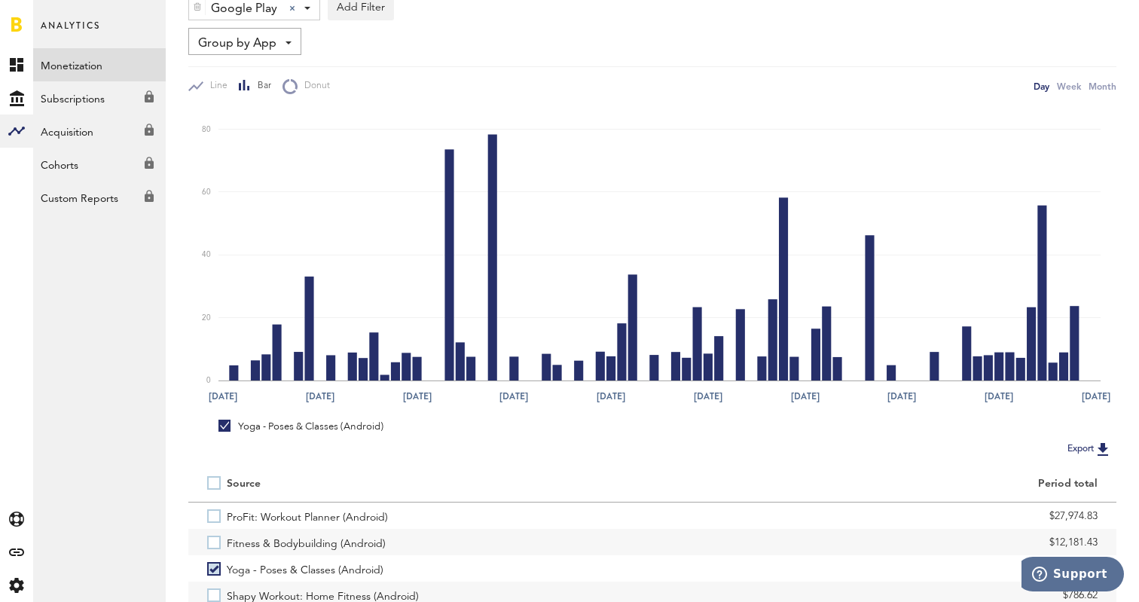
click at [11, 21] on link at bounding box center [16, 24] width 11 height 15
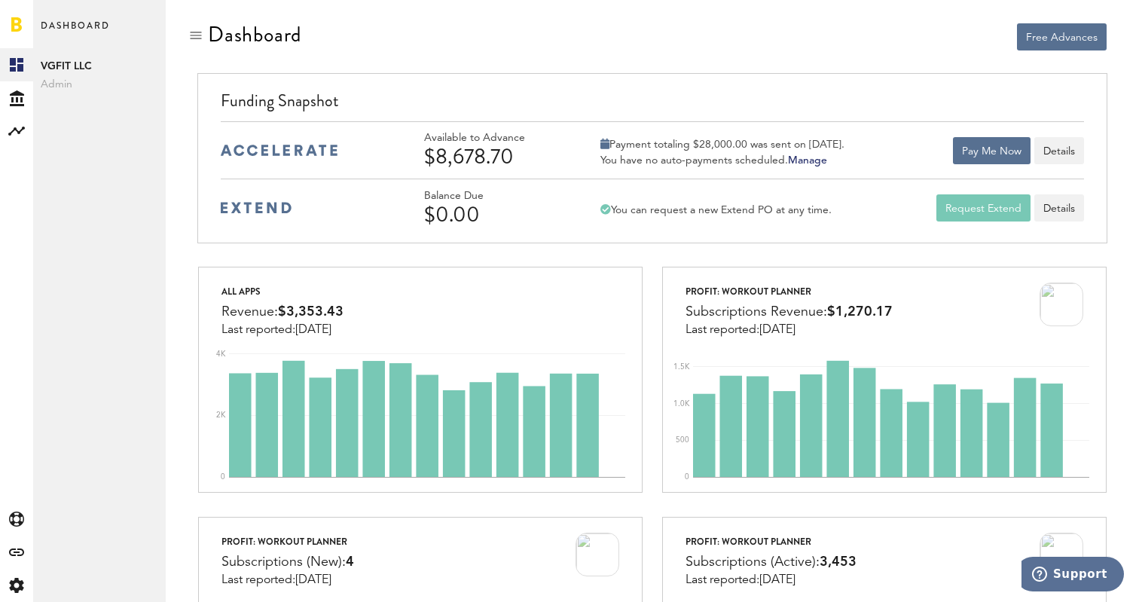
click at [784, 62] on div "Free Advances" at bounding box center [652, 48] width 928 height 51
